Goal: Task Accomplishment & Management: Complete application form

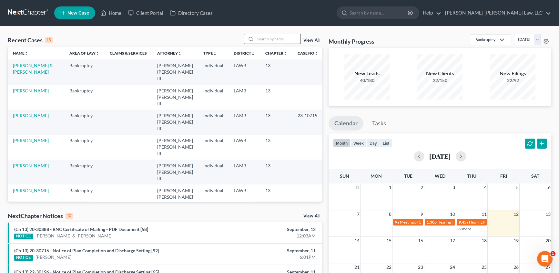
click at [269, 41] on input "search" at bounding box center [277, 38] width 45 height 9
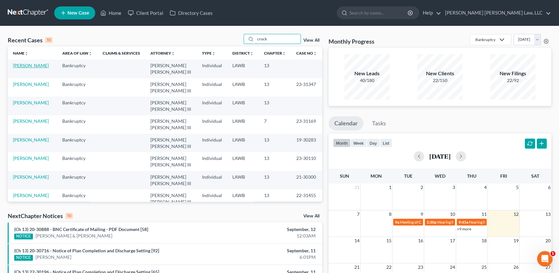
type input "crock"
click at [21, 66] on link "[PERSON_NAME]" at bounding box center [31, 65] width 36 height 5
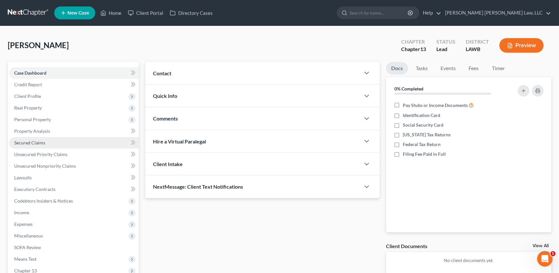
click at [25, 142] on span "Secured Claims" at bounding box center [29, 142] width 31 height 5
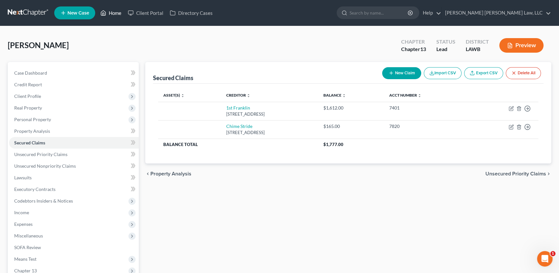
click at [115, 14] on link "Home" at bounding box center [110, 13] width 27 height 12
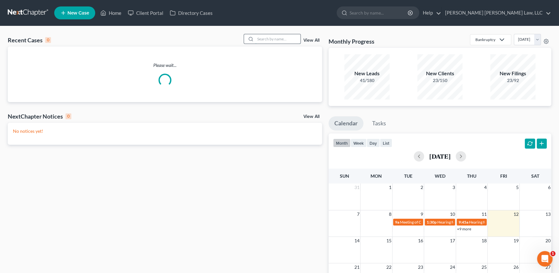
click at [269, 40] on input "search" at bounding box center [277, 38] width 45 height 9
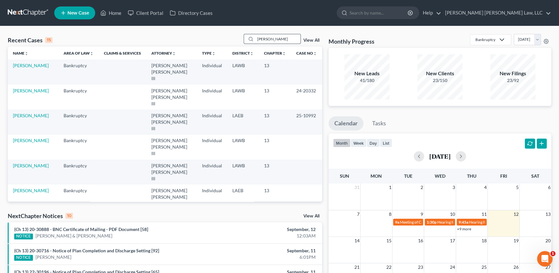
click at [281, 39] on input "[PERSON_NAME]" at bounding box center [277, 38] width 45 height 9
type input "[PERSON_NAME]"
click at [29, 67] on link "[PERSON_NAME]" at bounding box center [31, 65] width 36 height 5
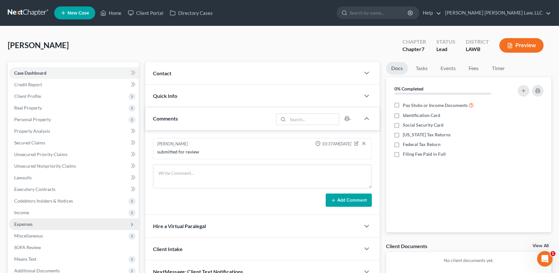
click at [26, 219] on span "Expenses" at bounding box center [74, 224] width 130 height 12
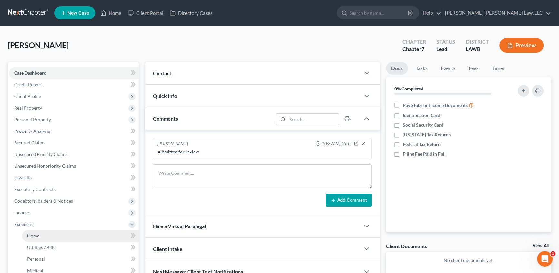
click at [43, 237] on link "Home" at bounding box center [80, 236] width 117 height 12
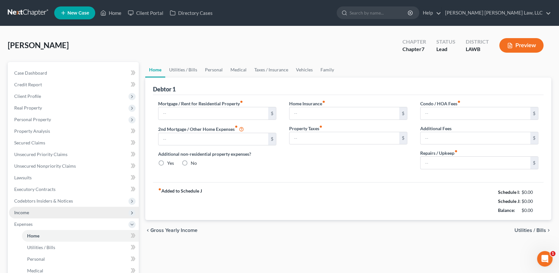
type input "650.00"
type input "0.00"
radio input "true"
type input "0.00"
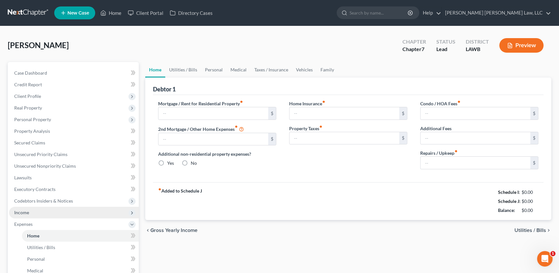
type input "0.00"
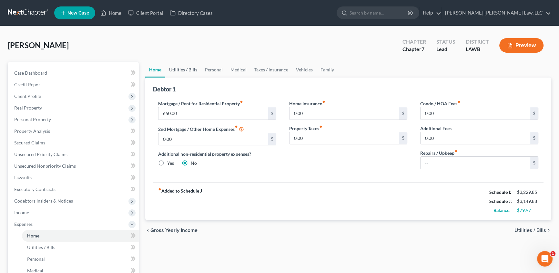
click at [186, 69] on link "Utilities / Bills" at bounding box center [183, 69] width 36 height 15
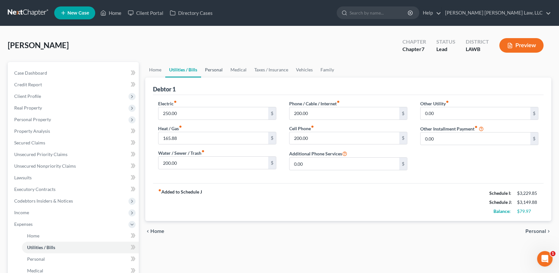
click at [216, 70] on link "Personal" at bounding box center [213, 69] width 25 height 15
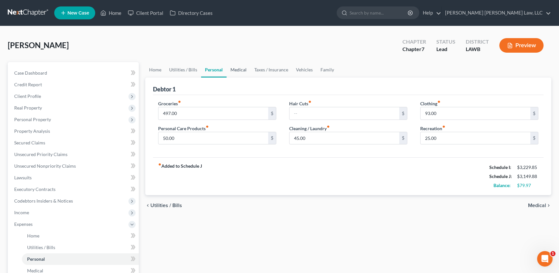
click at [241, 69] on link "Medical" at bounding box center [238, 69] width 24 height 15
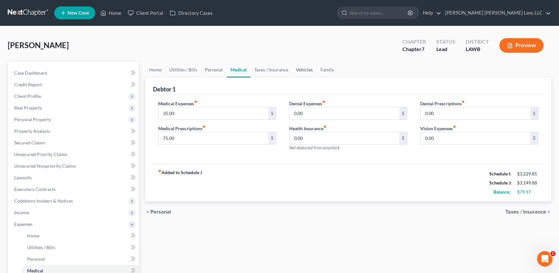
click at [300, 69] on link "Vehicles" at bounding box center [304, 69] width 25 height 15
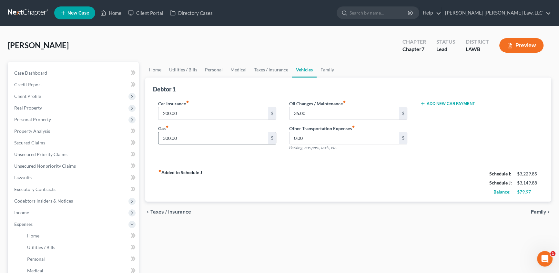
click at [200, 139] on input "300.00" at bounding box center [213, 138] width 110 height 12
type input "350.00"
click at [185, 71] on link "Utilities / Bills" at bounding box center [183, 69] width 36 height 15
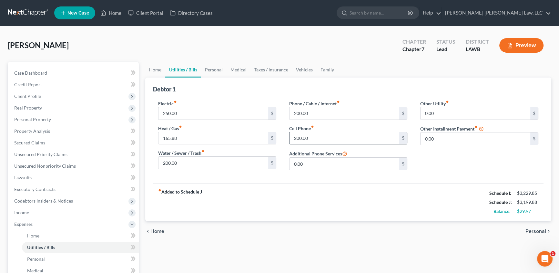
click at [318, 139] on input "200.00" at bounding box center [344, 138] width 110 height 12
type input "229.97"
click at [222, 164] on input "200.00" at bounding box center [213, 162] width 110 height 12
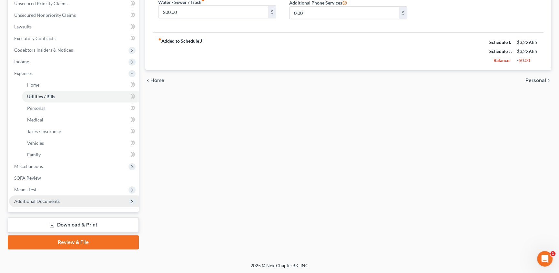
scroll to position [151, 0]
click at [119, 224] on link "Download & Print" at bounding box center [73, 224] width 131 height 15
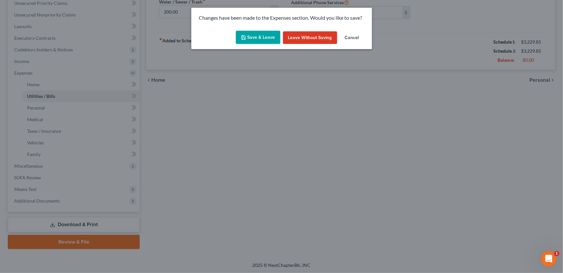
click at [255, 38] on button "Save & Leave" at bounding box center [258, 38] width 45 height 14
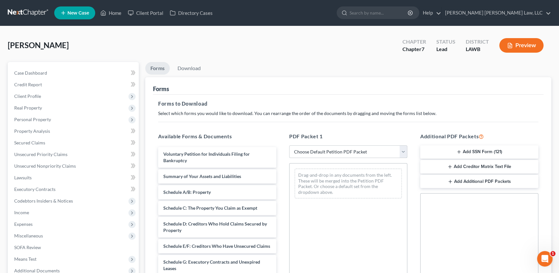
click at [312, 154] on select "Choose Default Petition PDF Packet Complete Bankruptcy Petition (all forms and …" at bounding box center [348, 151] width 118 height 13
select select "0"
click at [289, 145] on select "Choose Default Petition PDF Packet Complete Bankruptcy Petition (all forms and …" at bounding box center [348, 151] width 118 height 13
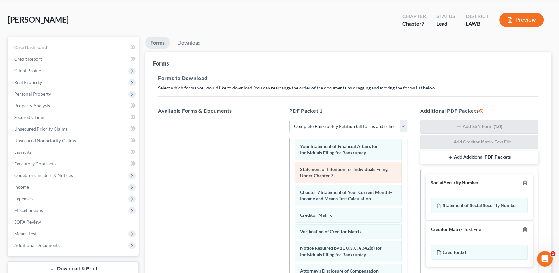
scroll to position [88, 0]
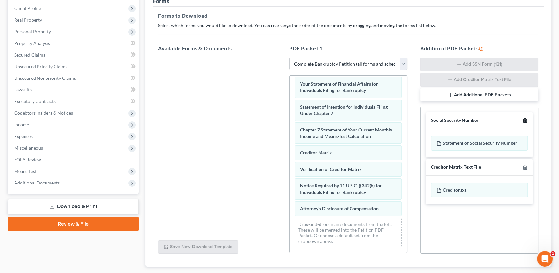
click at [525, 120] on line "button" at bounding box center [525, 120] width 0 height 1
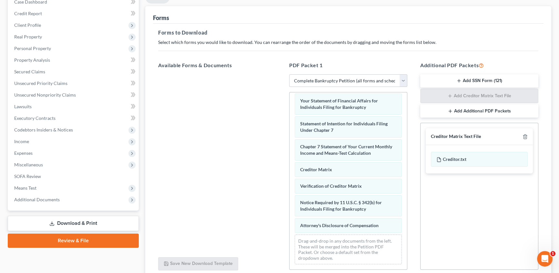
scroll to position [29, 0]
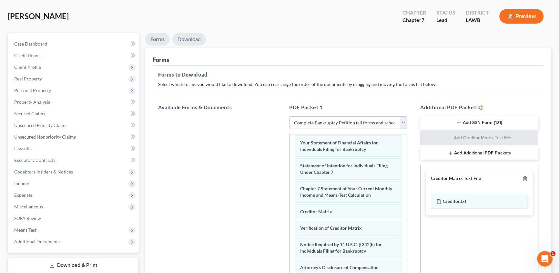
click at [190, 39] on link "Download" at bounding box center [189, 39] width 34 height 13
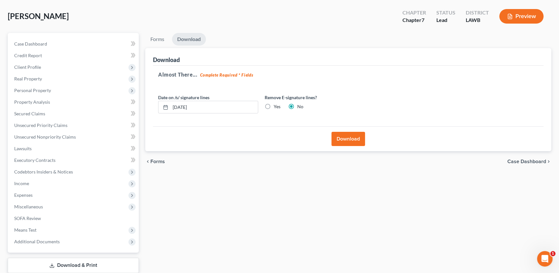
click at [339, 135] on button "Download" at bounding box center [348, 139] width 34 height 14
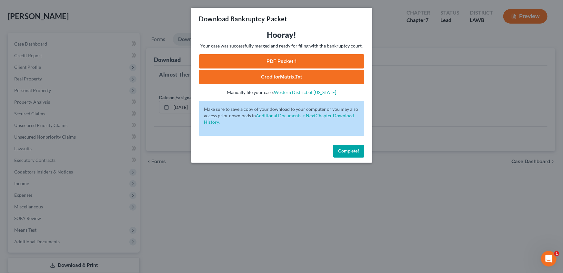
click at [262, 60] on link "PDF Packet 1" at bounding box center [281, 61] width 165 height 14
click at [352, 150] on span "Complete!" at bounding box center [348, 150] width 21 height 5
